Goal: Task Accomplishment & Management: Manage account settings

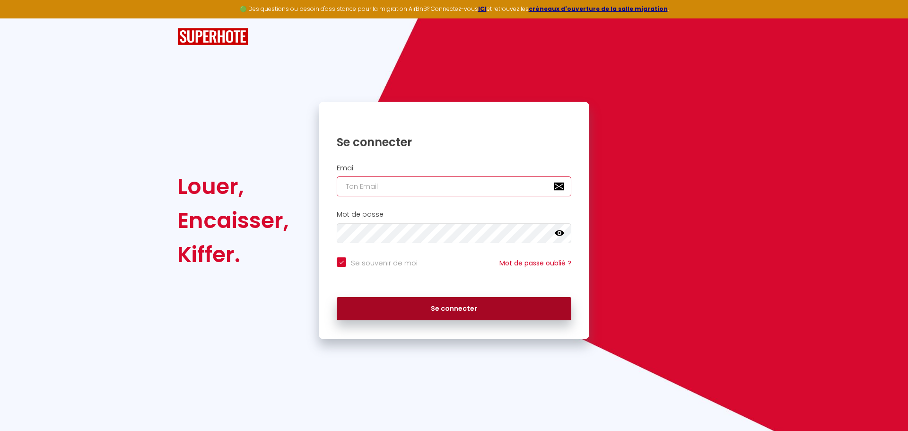
type input "[EMAIL_ADDRESS][PERSON_NAME][DOMAIN_NAME]"
click at [440, 307] on button "Se connecter" at bounding box center [454, 309] width 235 height 24
checkbox input "true"
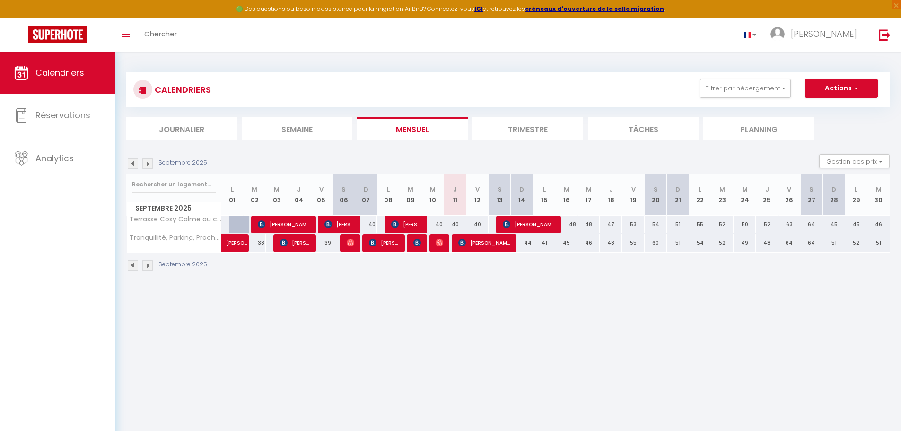
click at [131, 164] on img at bounding box center [133, 163] width 10 height 10
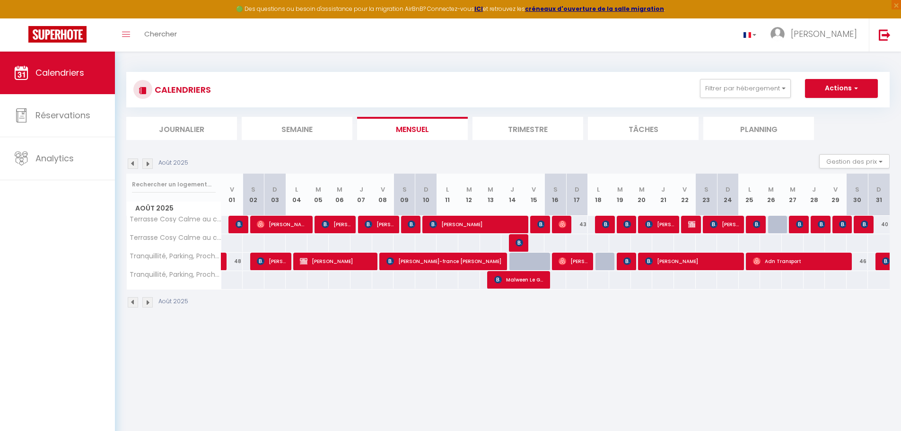
click at [645, 354] on body "🟢 Des questions ou besoin d'assistance pour la migration AirBnB? Connectez-vous…" at bounding box center [450, 267] width 901 height 431
click at [142, 164] on div "Août 2025" at bounding box center [158, 163] width 65 height 10
click at [145, 164] on img at bounding box center [147, 163] width 10 height 10
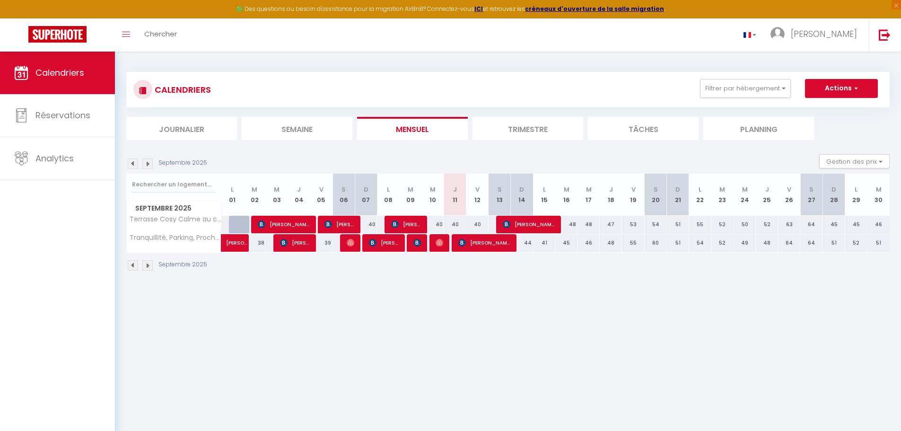
click at [132, 164] on img at bounding box center [133, 163] width 10 height 10
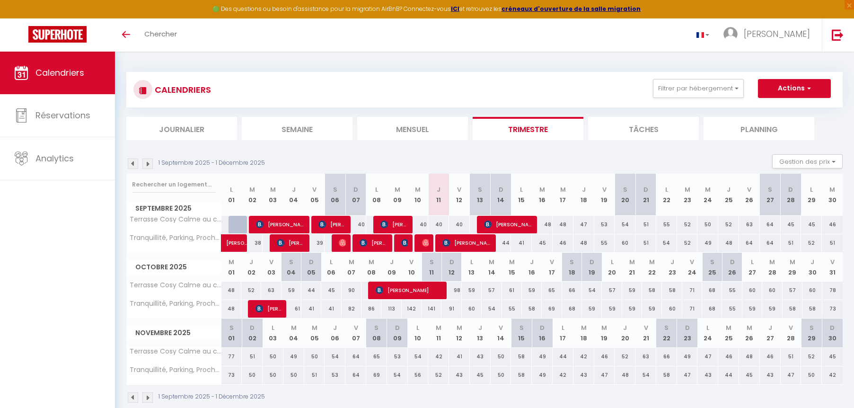
click at [132, 164] on img at bounding box center [133, 163] width 10 height 10
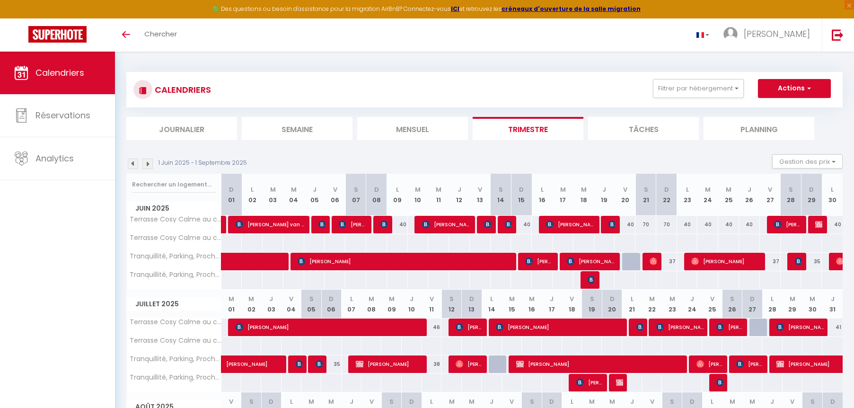
click at [395, 127] on li "Mensuel" at bounding box center [412, 128] width 111 height 23
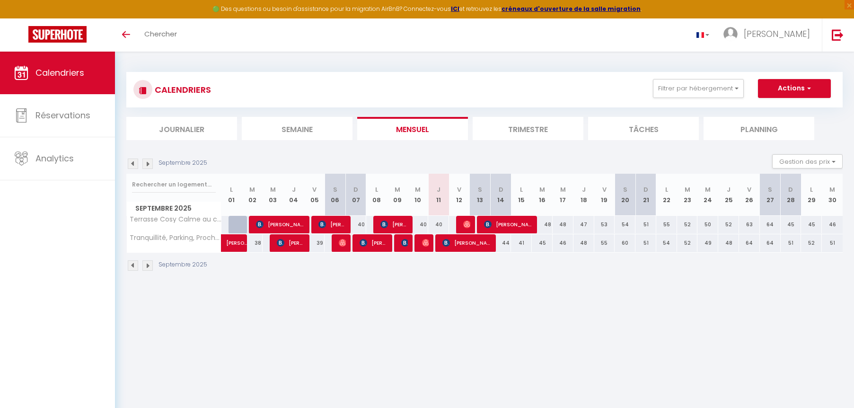
click at [132, 167] on img at bounding box center [133, 163] width 10 height 10
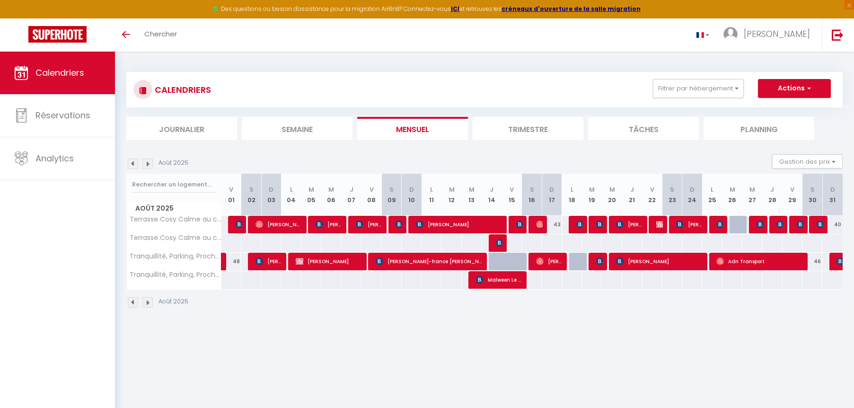
drag, startPoint x: 12, startPoint y: 258, endPoint x: 664, endPoint y: 223, distance: 652.7
click at [664, 223] on div at bounding box center [657, 225] width 20 height 18
click at [660, 224] on img at bounding box center [660, 224] width 8 height 8
select select "OK"
select select "KO"
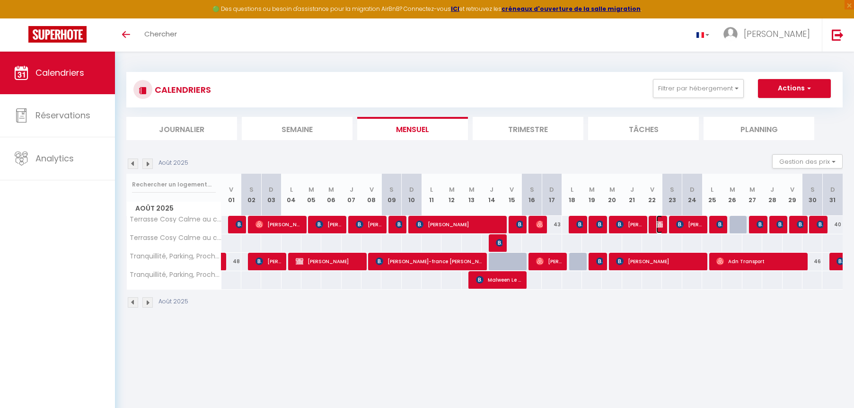
select select "0"
select select "1"
select select
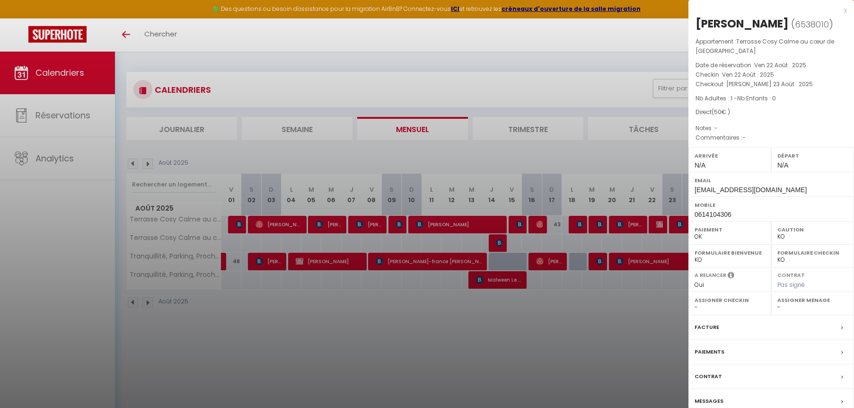
click at [336, 325] on div at bounding box center [427, 204] width 854 height 408
